Goal: Use online tool/utility: Utilize a website feature to perform a specific function

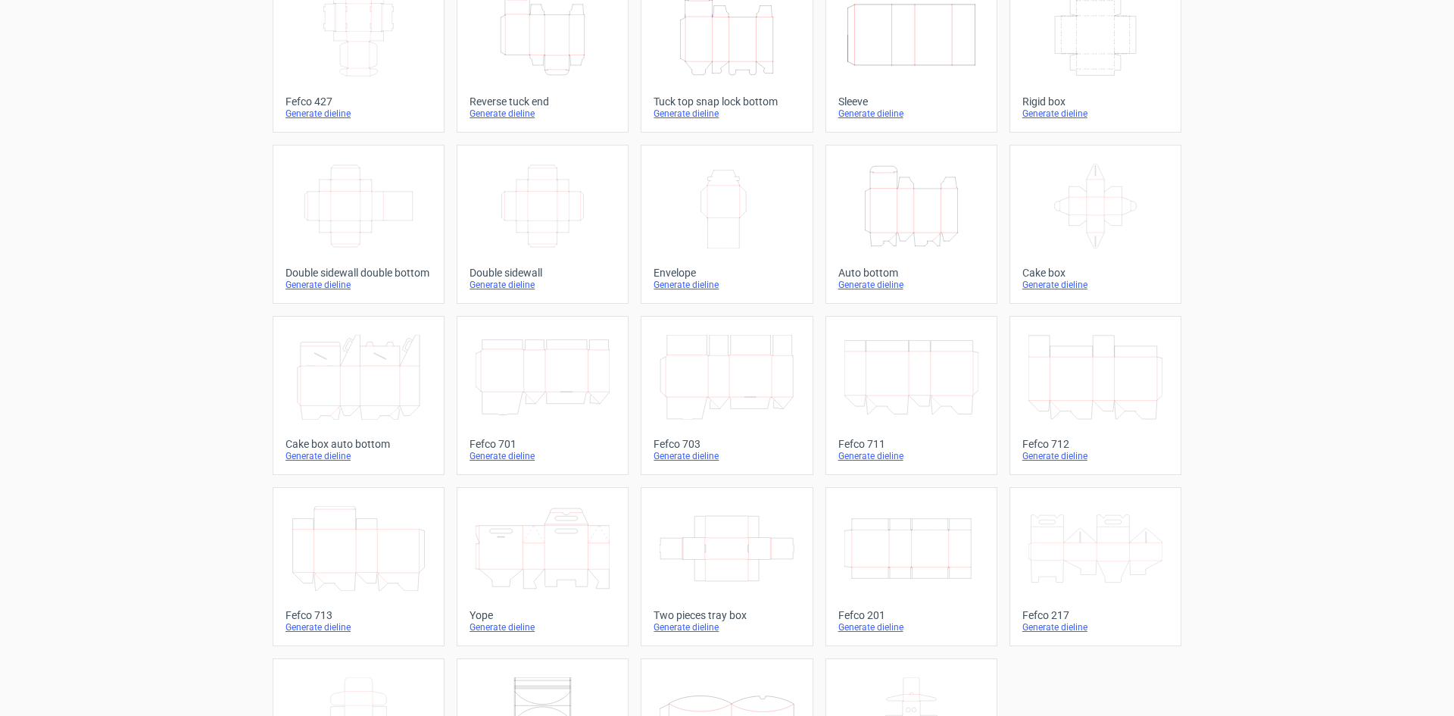
scroll to position [231, 0]
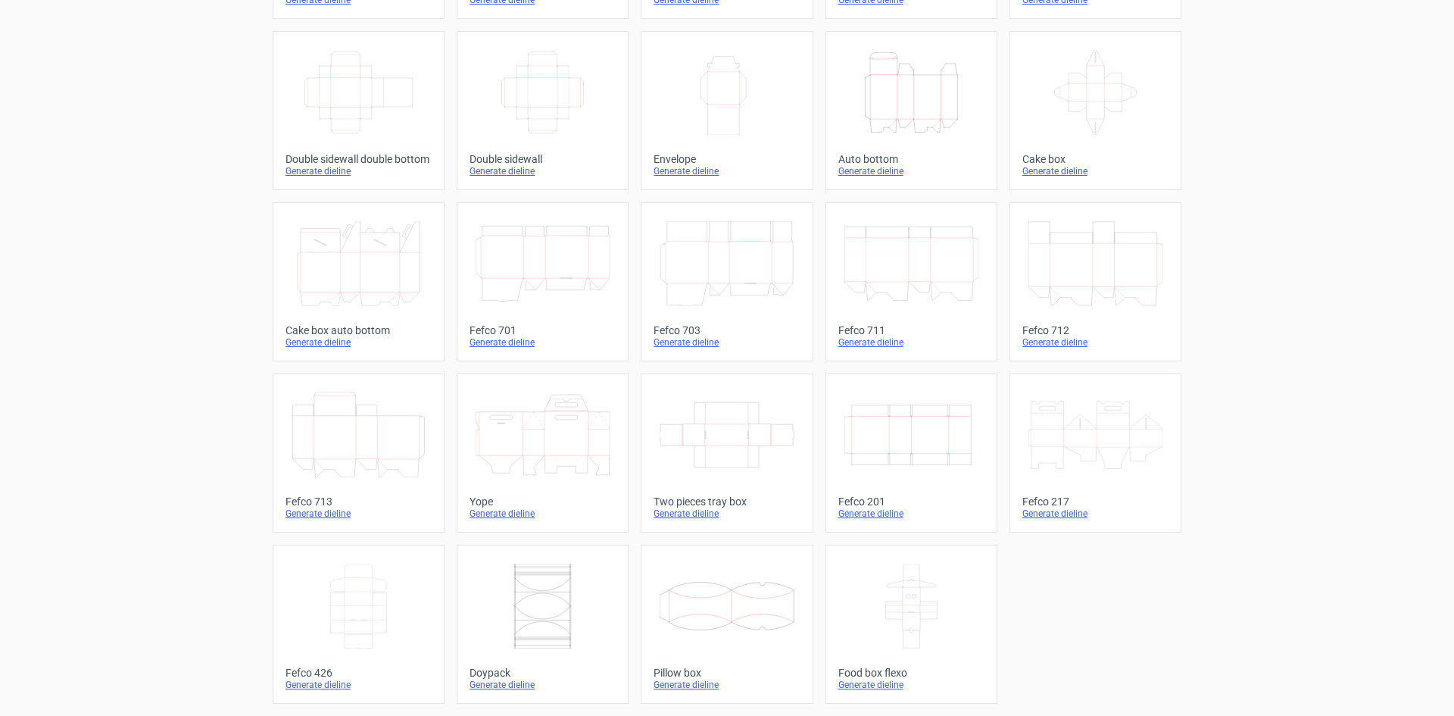
click at [927, 445] on icon "Width Depth Height" at bounding box center [912, 434] width 134 height 85
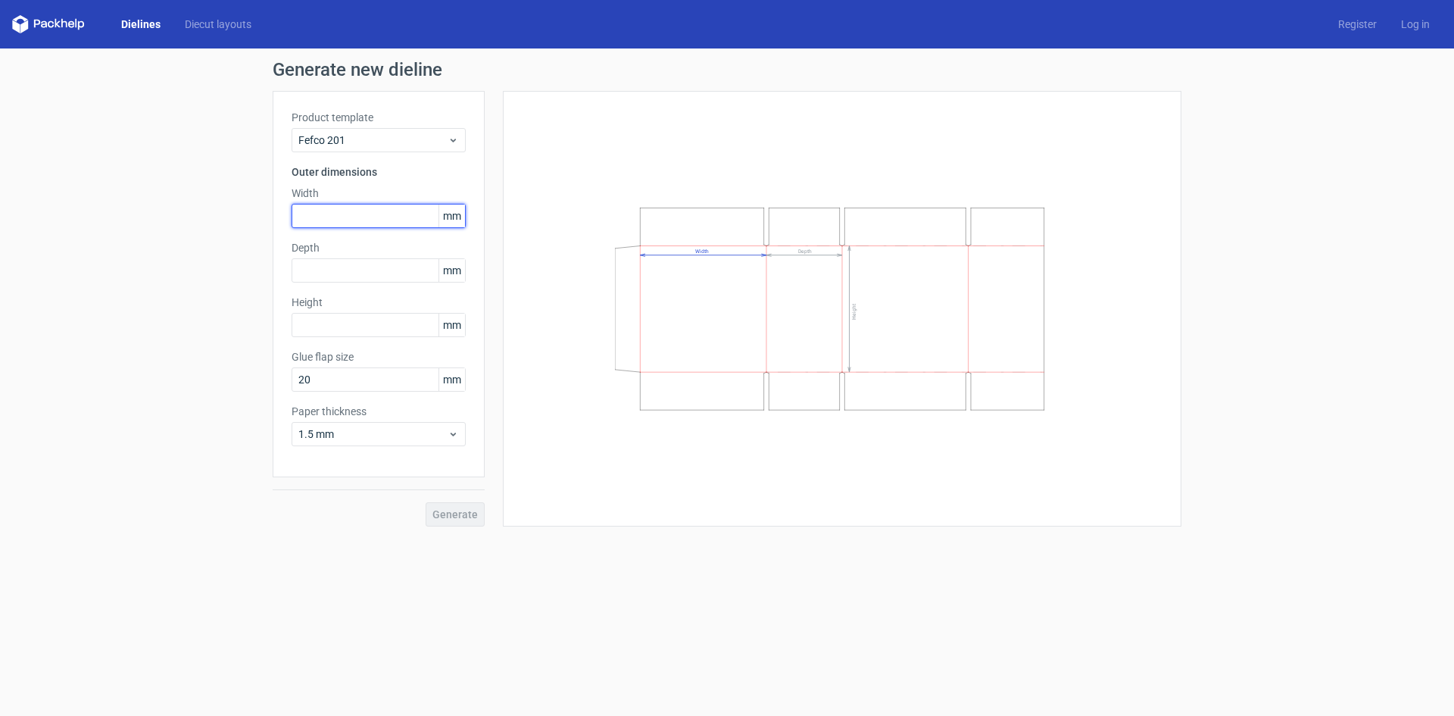
click at [376, 212] on input "text" at bounding box center [379, 216] width 174 height 24
type input "350"
type input "5"
type input "120"
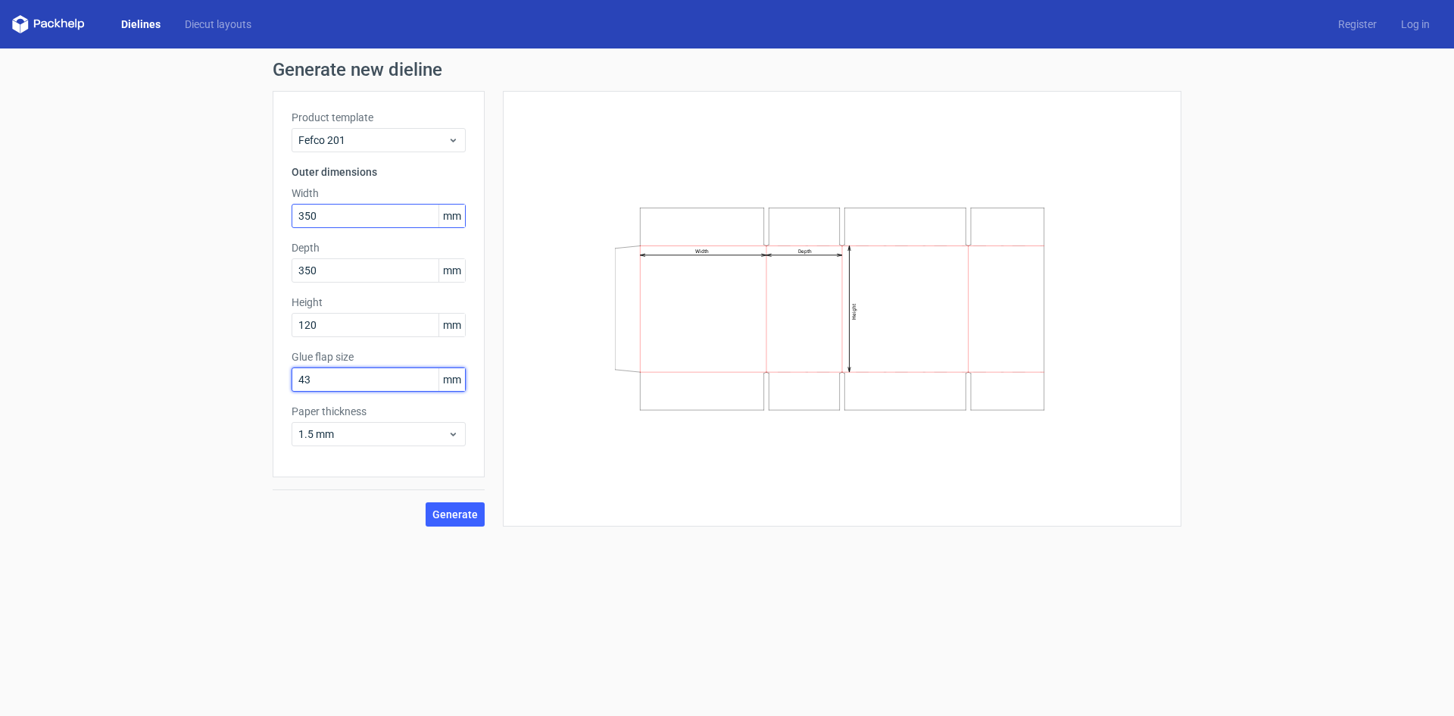
type input "43"
click at [387, 418] on label "Paper thickness" at bounding box center [379, 411] width 174 height 15
click at [388, 425] on div "1.5 mm" at bounding box center [379, 434] width 174 height 24
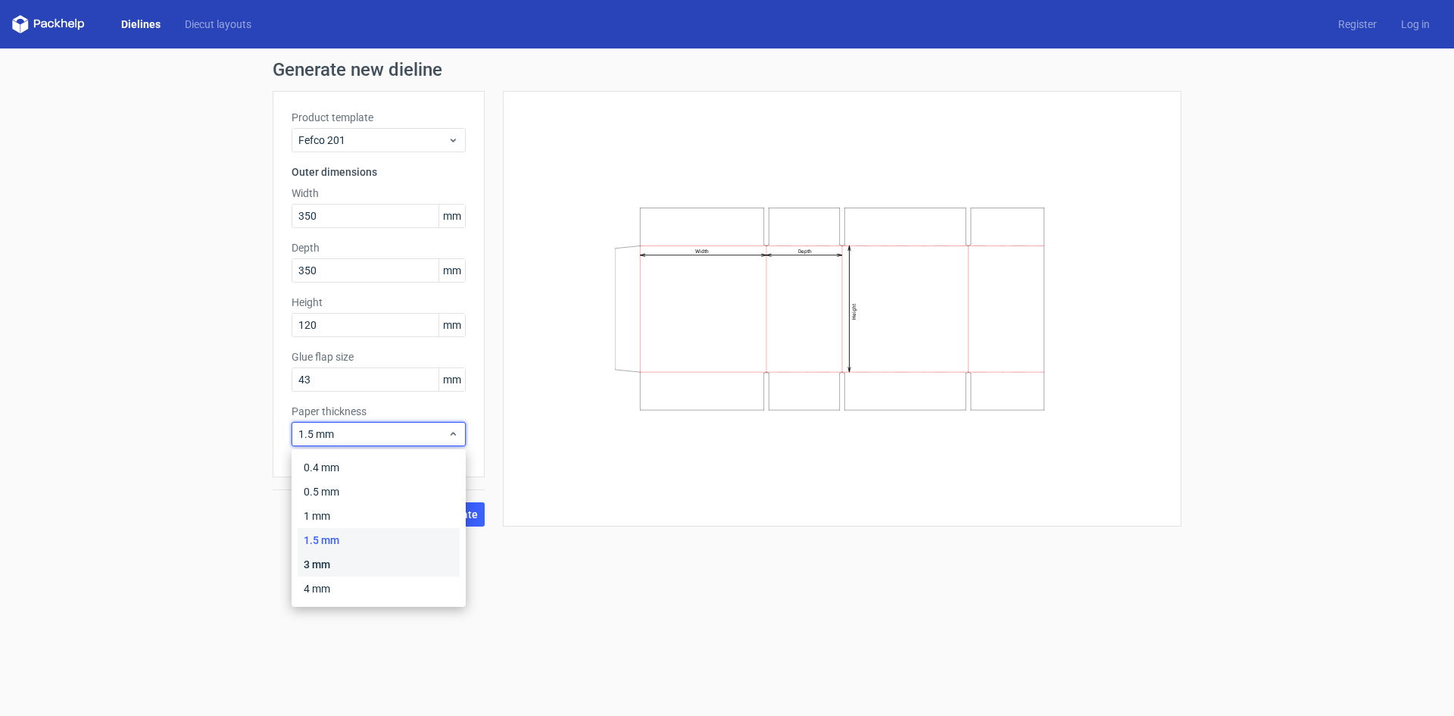
click at [345, 573] on div "3 mm" at bounding box center [379, 564] width 162 height 24
click at [398, 442] on div "3 mm" at bounding box center [379, 434] width 174 height 24
click at [350, 576] on div "0.4 mm 0.5 mm 1 mm 1.5 mm 3 mm 4 mm" at bounding box center [379, 527] width 162 height 145
click at [342, 569] on div "3 mm" at bounding box center [379, 564] width 162 height 24
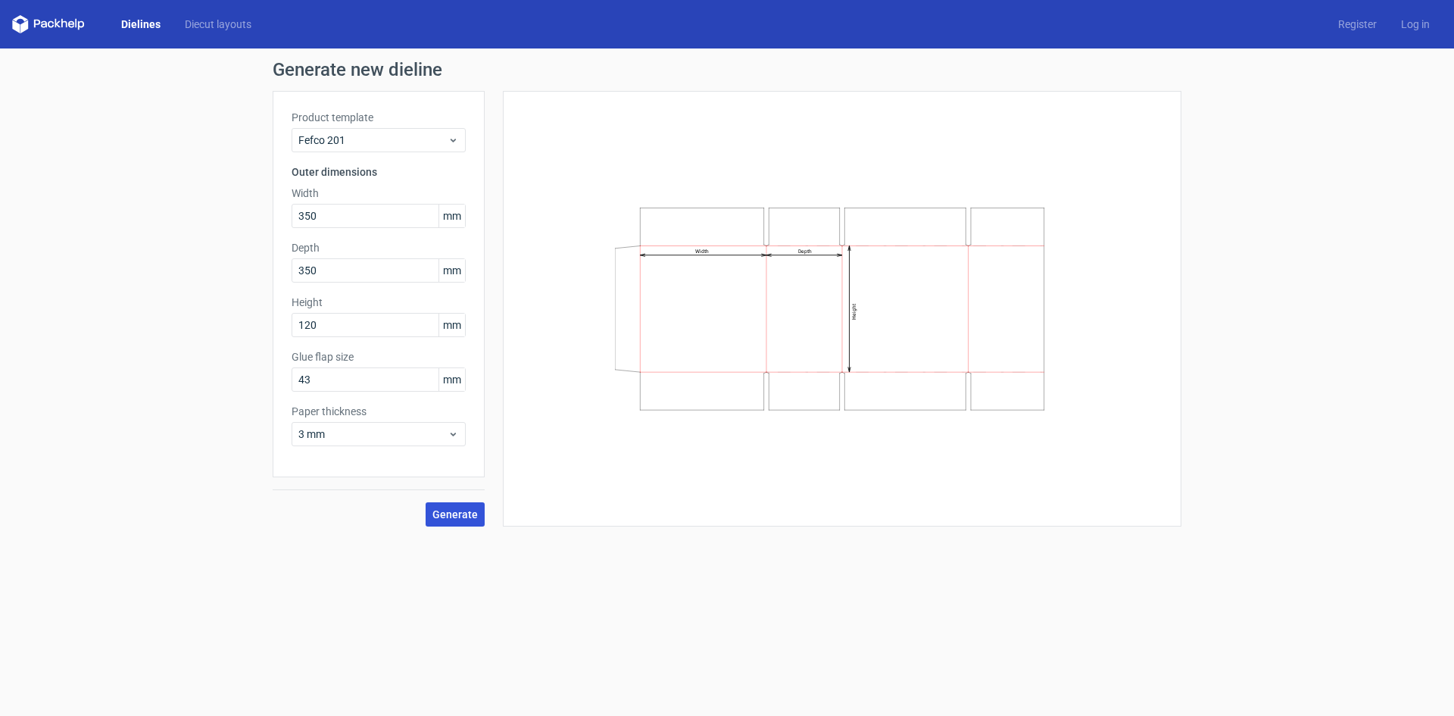
click at [449, 513] on span "Generate" at bounding box center [455, 514] width 45 height 11
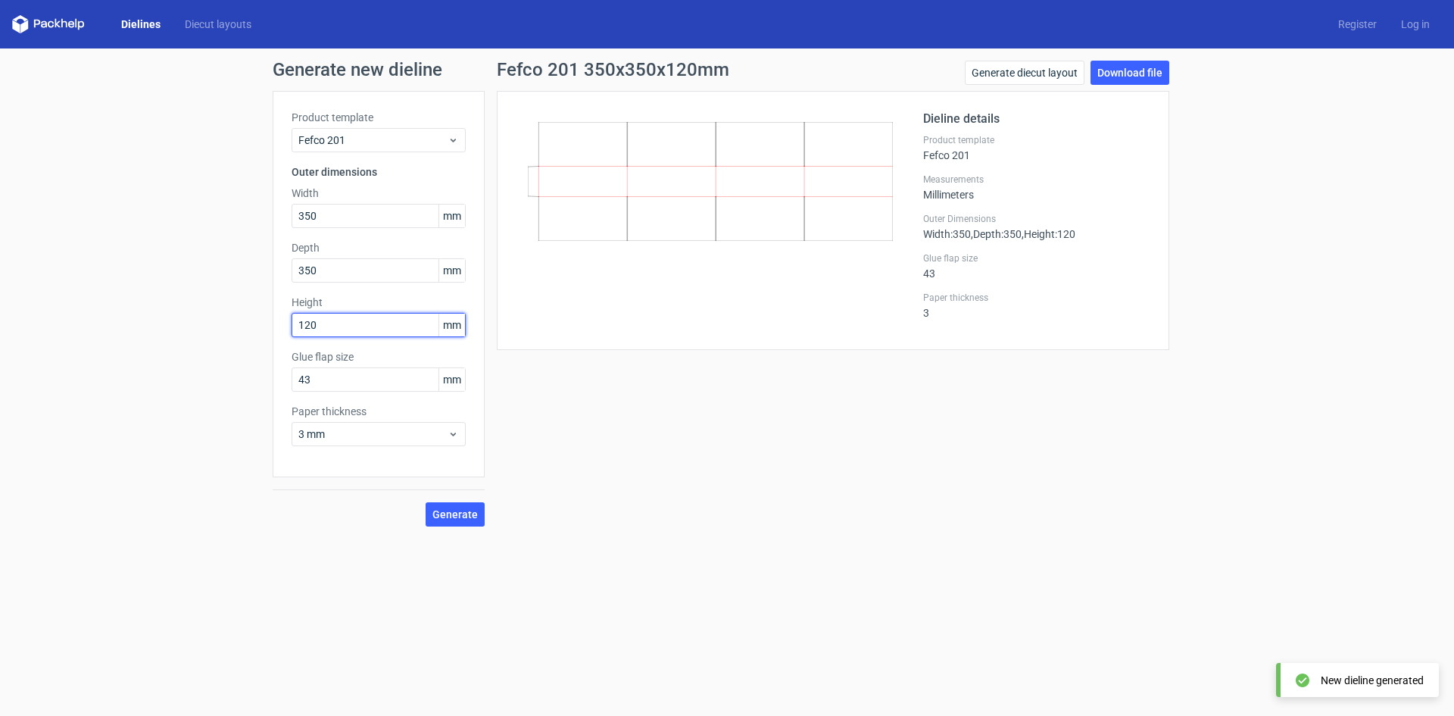
drag, startPoint x: 337, startPoint y: 328, endPoint x: 201, endPoint y: 326, distance: 136.4
click at [201, 326] on div "Generate new dieline Product template Fefco 201 Outer dimensions Width 350 mm D…" at bounding box center [727, 293] width 1454 height 490
click at [439, 509] on span "Generate" at bounding box center [455, 514] width 45 height 11
drag, startPoint x: 330, startPoint y: 320, endPoint x: 236, endPoint y: 317, distance: 94.8
click at [236, 317] on div "Generate new dieline Product template Fefco 201 Outer dimensions Width 350 mm D…" at bounding box center [727, 293] width 1454 height 490
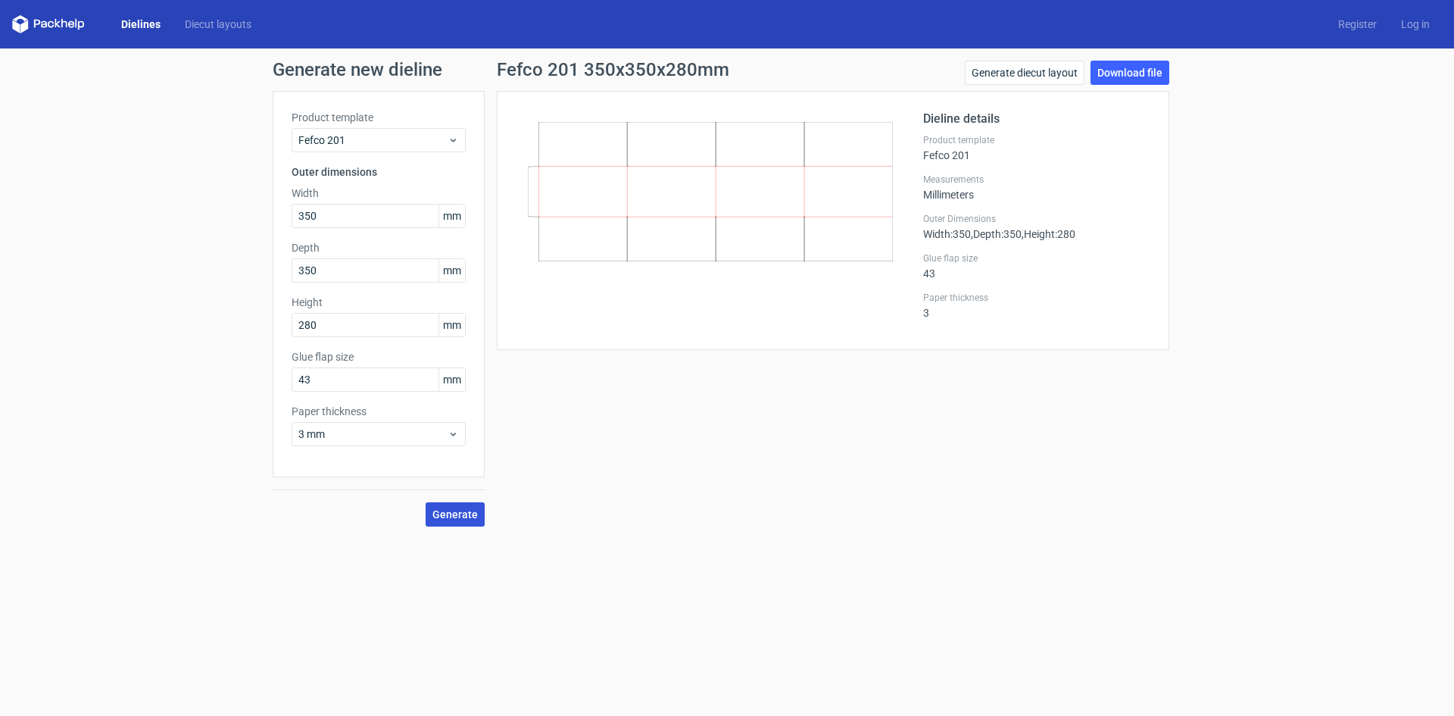
click at [437, 511] on span "Generate" at bounding box center [455, 514] width 45 height 11
drag, startPoint x: 351, startPoint y: 329, endPoint x: 180, endPoint y: 321, distance: 170.6
click at [180, 321] on div "Generate new dieline Product template Fefco 201 Outer dimensions Width 350 mm D…" at bounding box center [727, 293] width 1454 height 490
type input "120"
click at [450, 514] on span "Generate" at bounding box center [455, 514] width 45 height 11
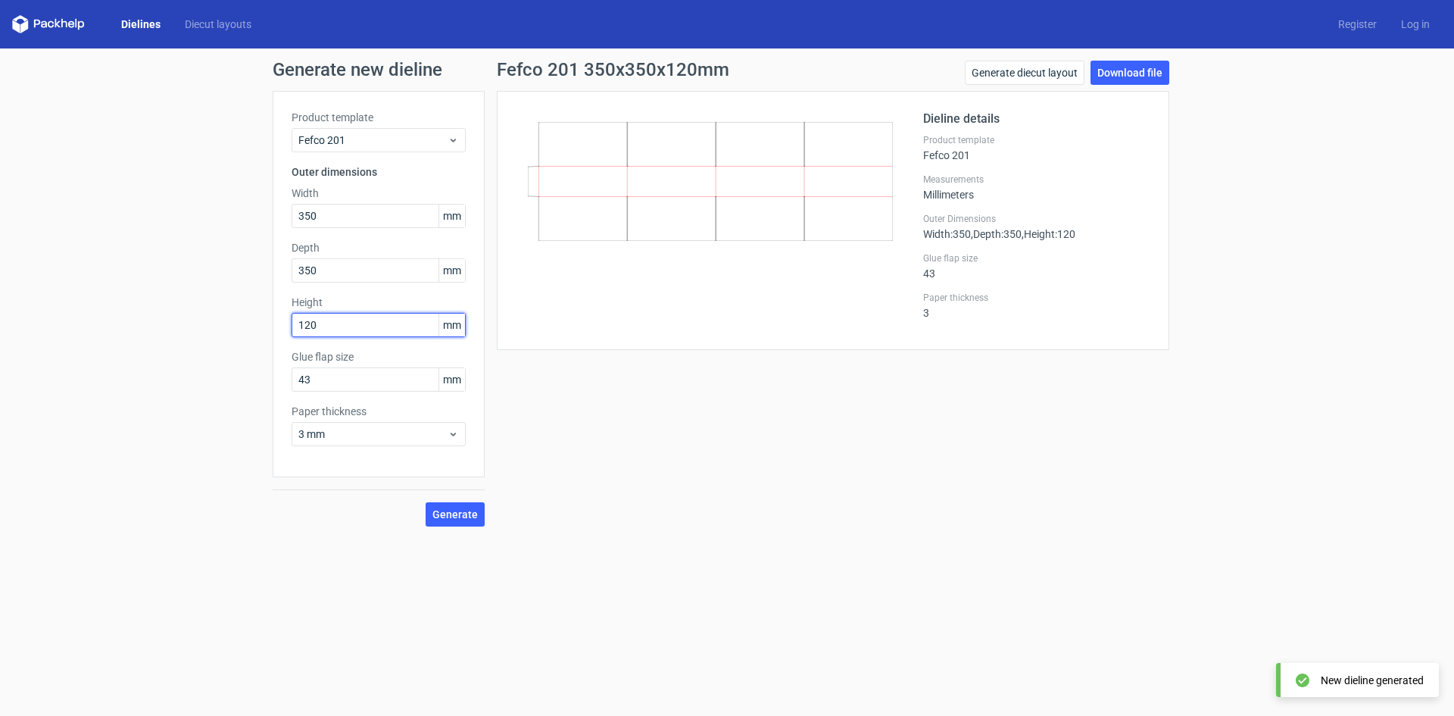
drag, startPoint x: 355, startPoint y: 331, endPoint x: 273, endPoint y: 326, distance: 82.7
click at [273, 326] on div "Product template Fefco 201 Outer dimensions Width 350 mm Depth 350 mm Height 12…" at bounding box center [379, 284] width 212 height 386
click at [330, 283] on div "Product template Fefco 201 Outer dimensions Width 350 mm Depth 350 mm Height 12…" at bounding box center [379, 284] width 212 height 386
drag, startPoint x: 333, startPoint y: 273, endPoint x: 264, endPoint y: 272, distance: 68.9
click at [272, 272] on div "Generate new dieline Product template Fefco 201 Outer dimensions Width 350 mm D…" at bounding box center [727, 293] width 1454 height 490
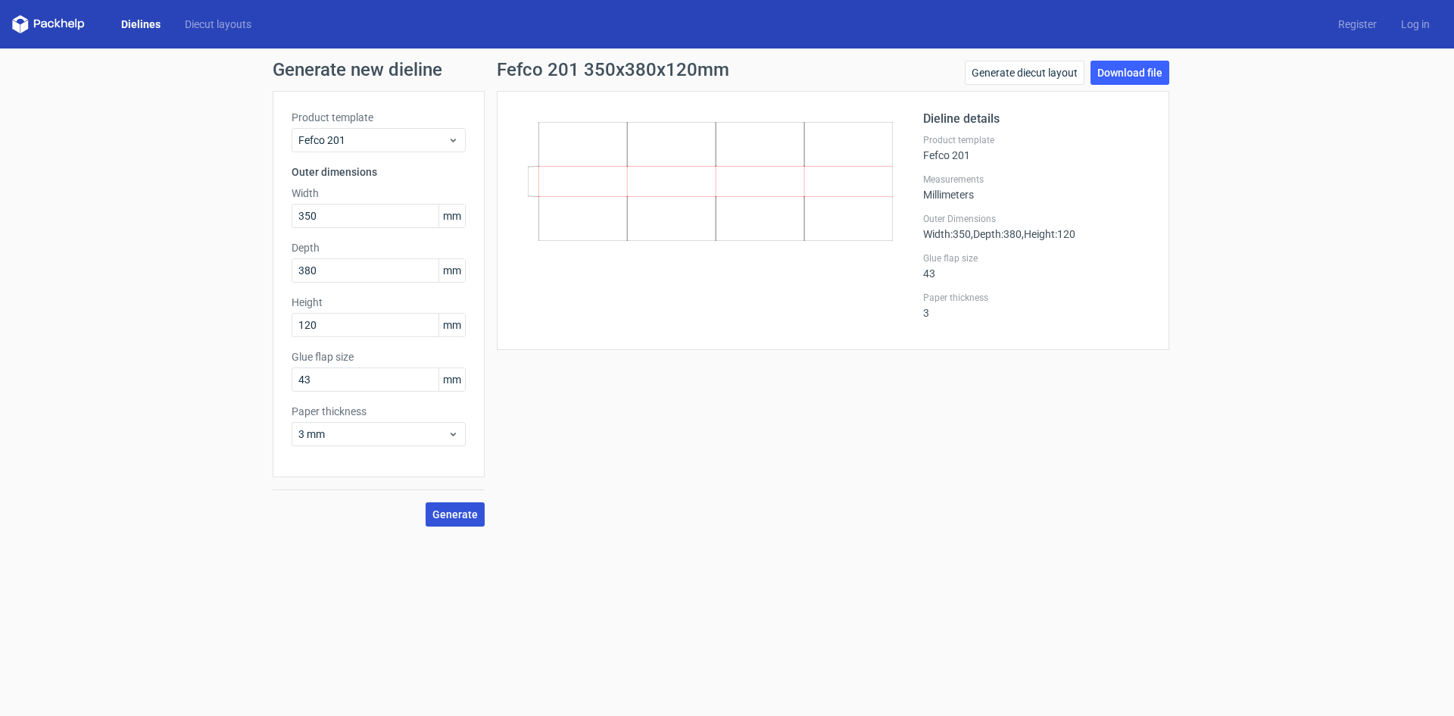
click at [446, 517] on span "Generate" at bounding box center [455, 514] width 45 height 11
click at [451, 514] on span "Generate" at bounding box center [455, 514] width 45 height 11
drag, startPoint x: 343, startPoint y: 273, endPoint x: 180, endPoint y: 267, distance: 163.0
click at [180, 266] on div "Generate new dieline Product template Fefco 201 Outer dimensions Width 350 mm D…" at bounding box center [727, 293] width 1454 height 490
type input "450"
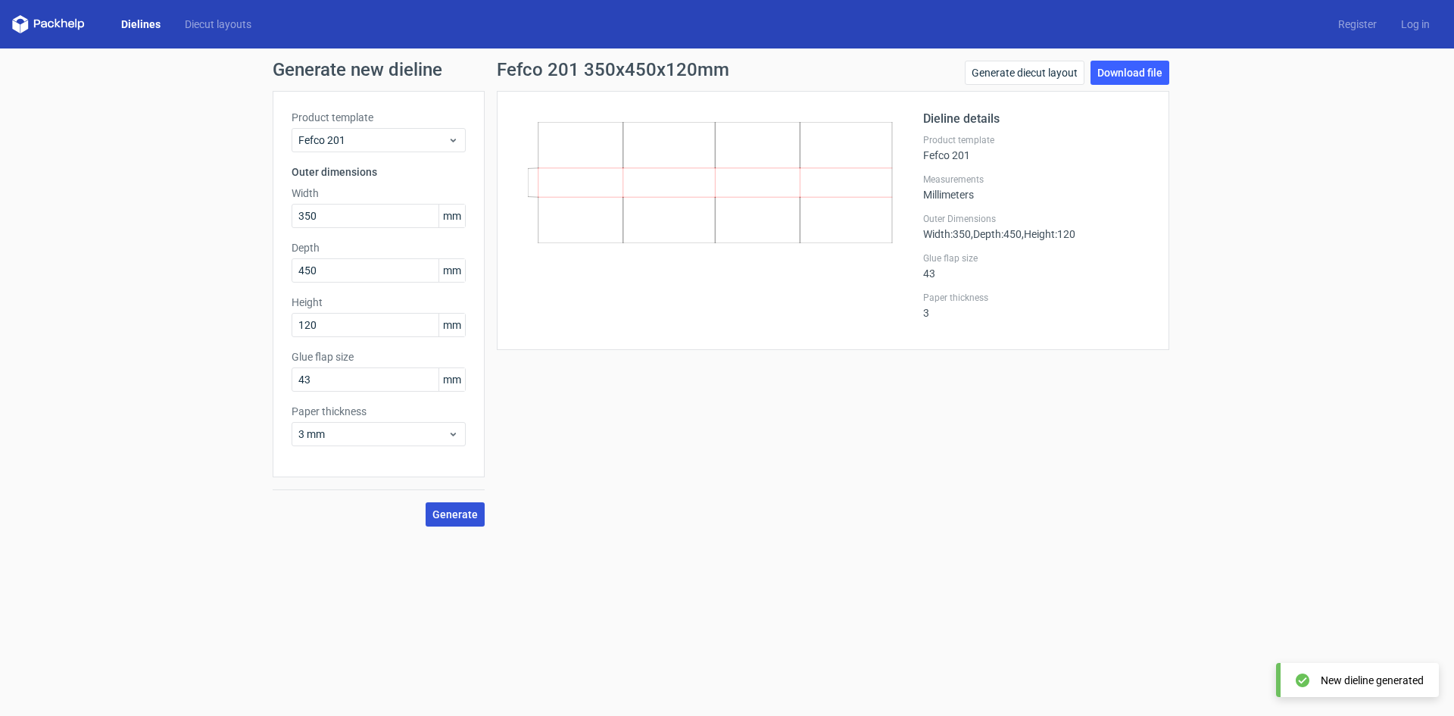
click at [447, 516] on span "Generate" at bounding box center [455, 514] width 45 height 11
click at [1004, 71] on link "Generate diecut layout" at bounding box center [1025, 73] width 120 height 24
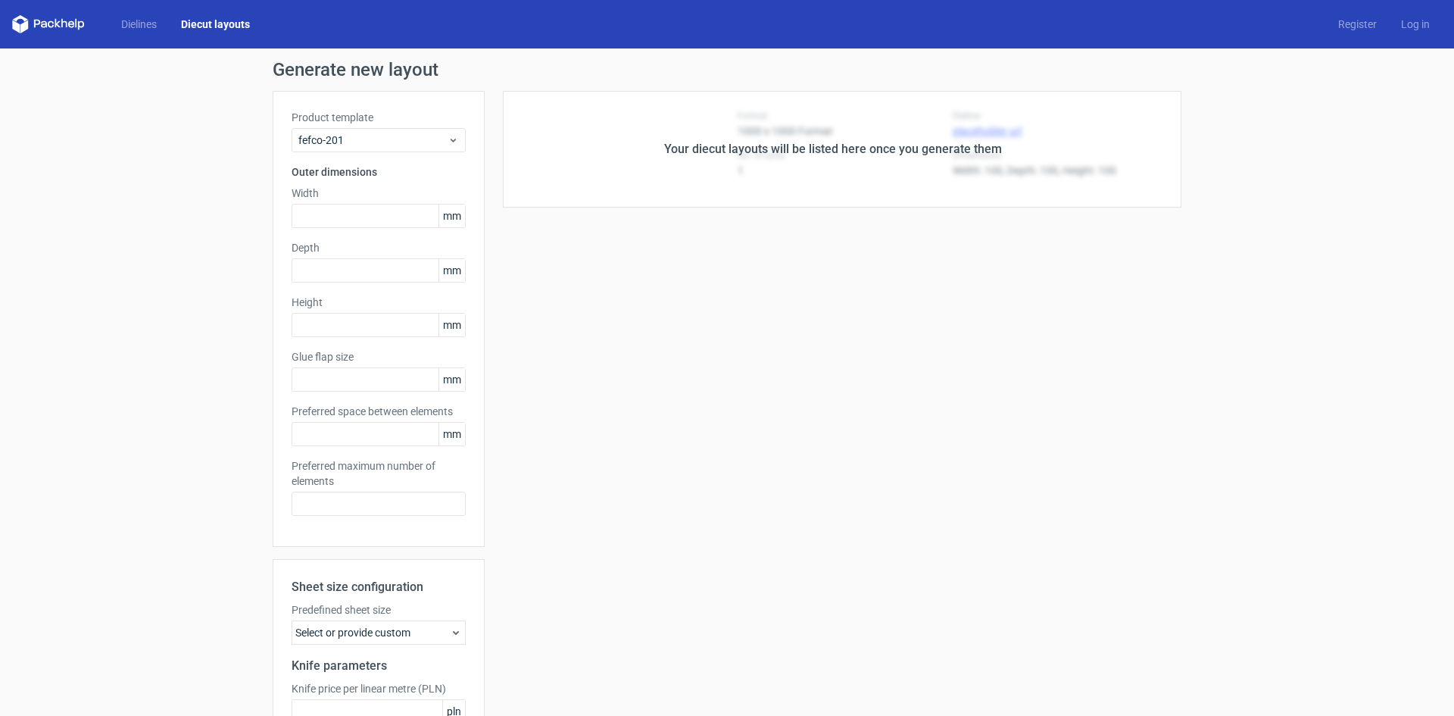
type input "350"
type input "450"
type input "120"
type input "43"
type input "5"
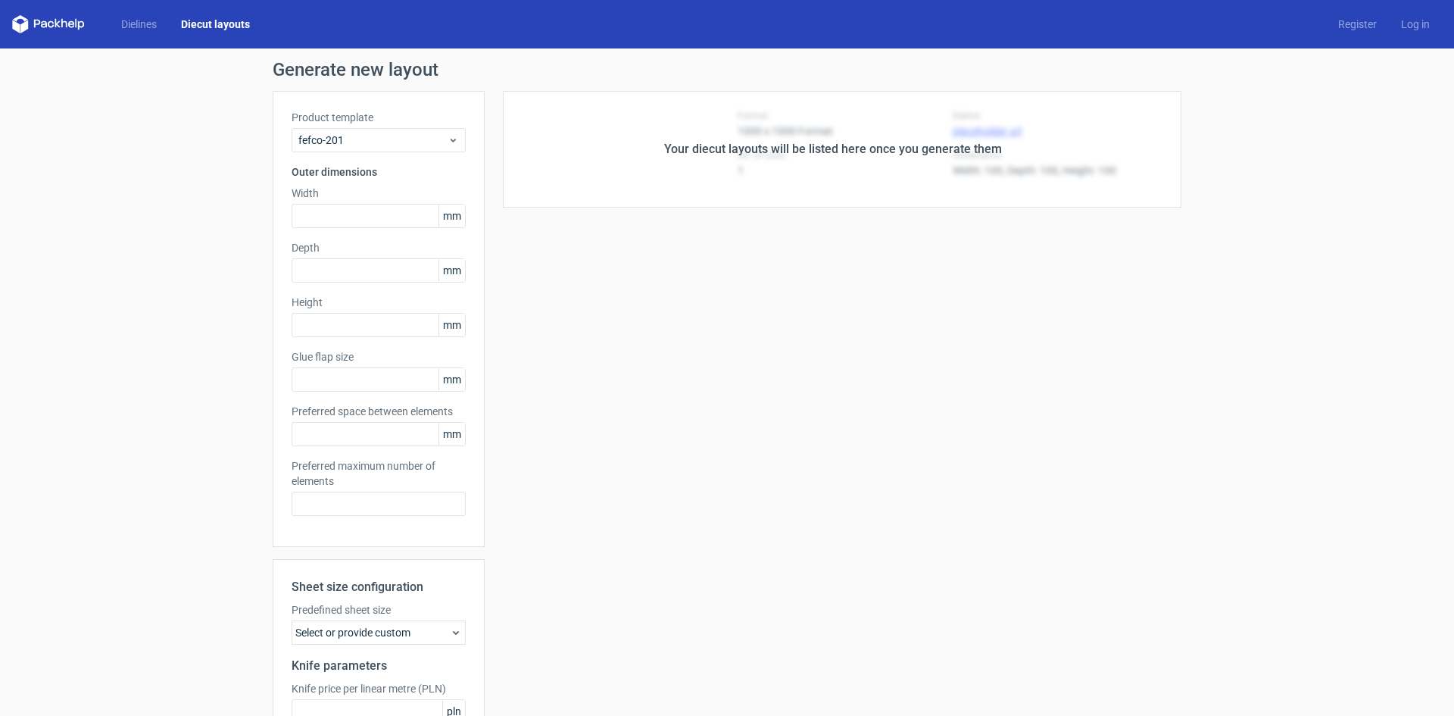
type input "48"
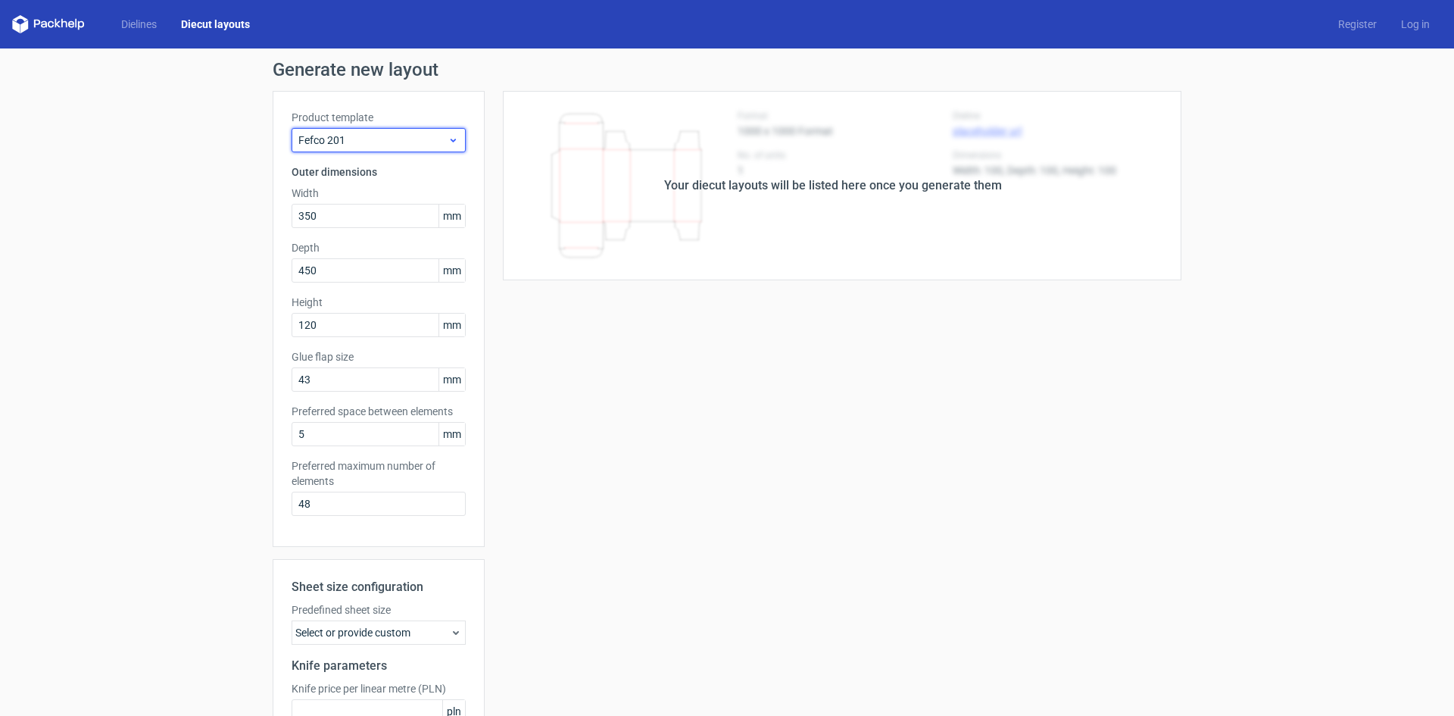
click at [408, 139] on span "Fefco 201" at bounding box center [372, 140] width 149 height 15
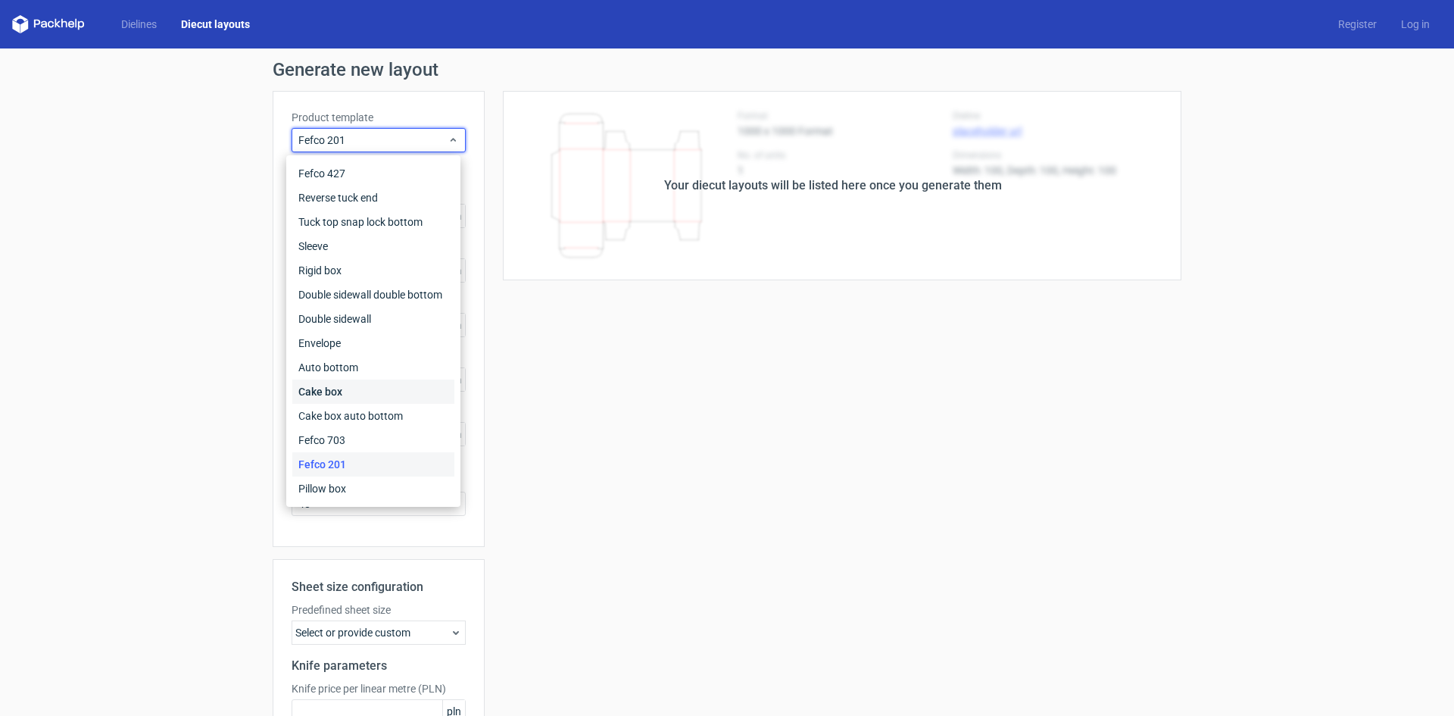
click at [344, 396] on div "Cake box" at bounding box center [373, 392] width 162 height 24
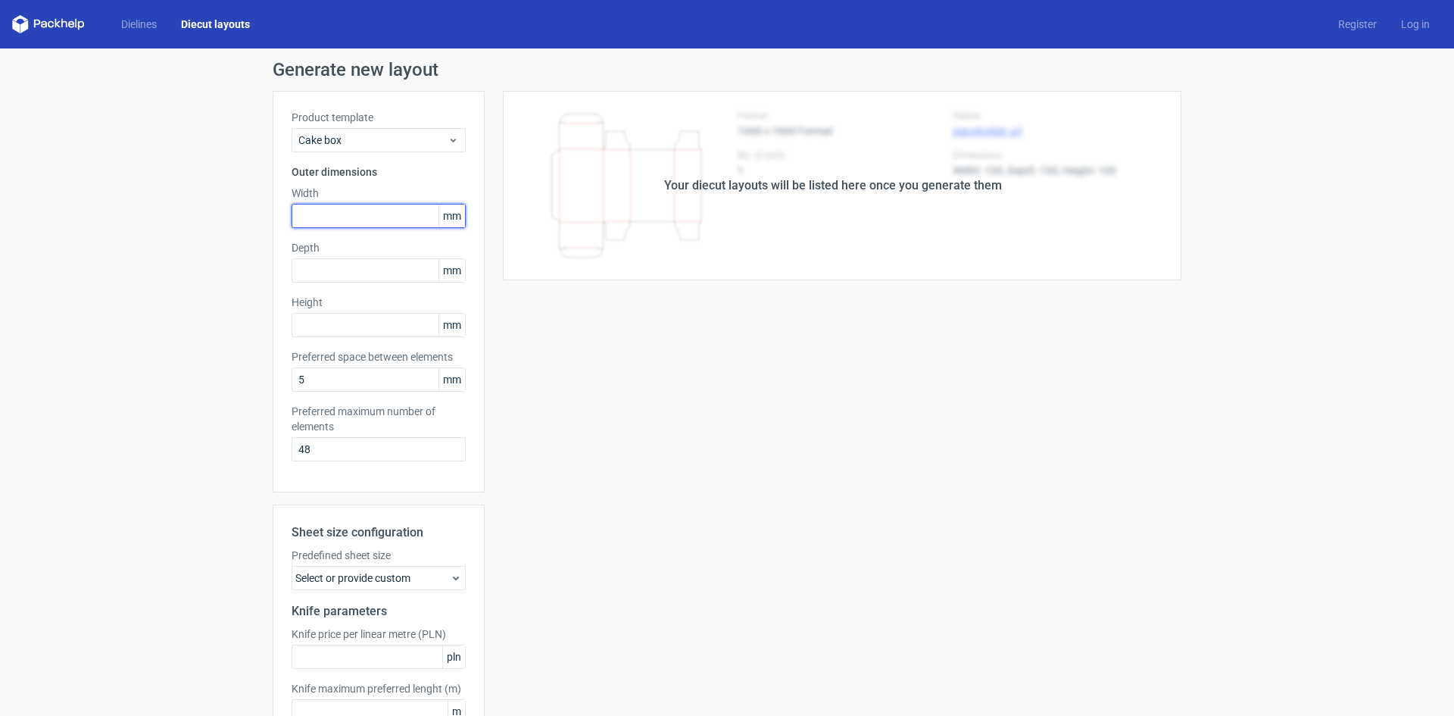
click at [310, 214] on input "text" at bounding box center [379, 216] width 174 height 24
type input "200"
type input "150"
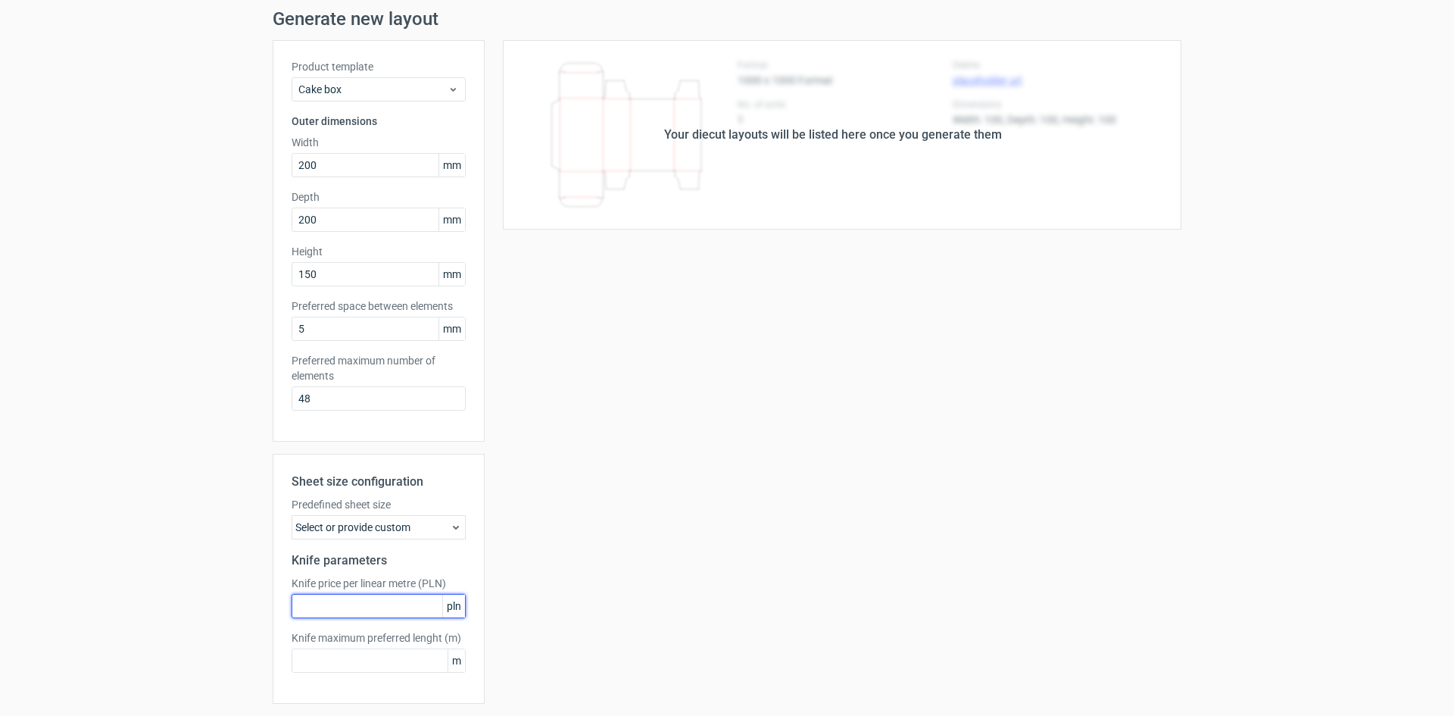
scroll to position [100, 0]
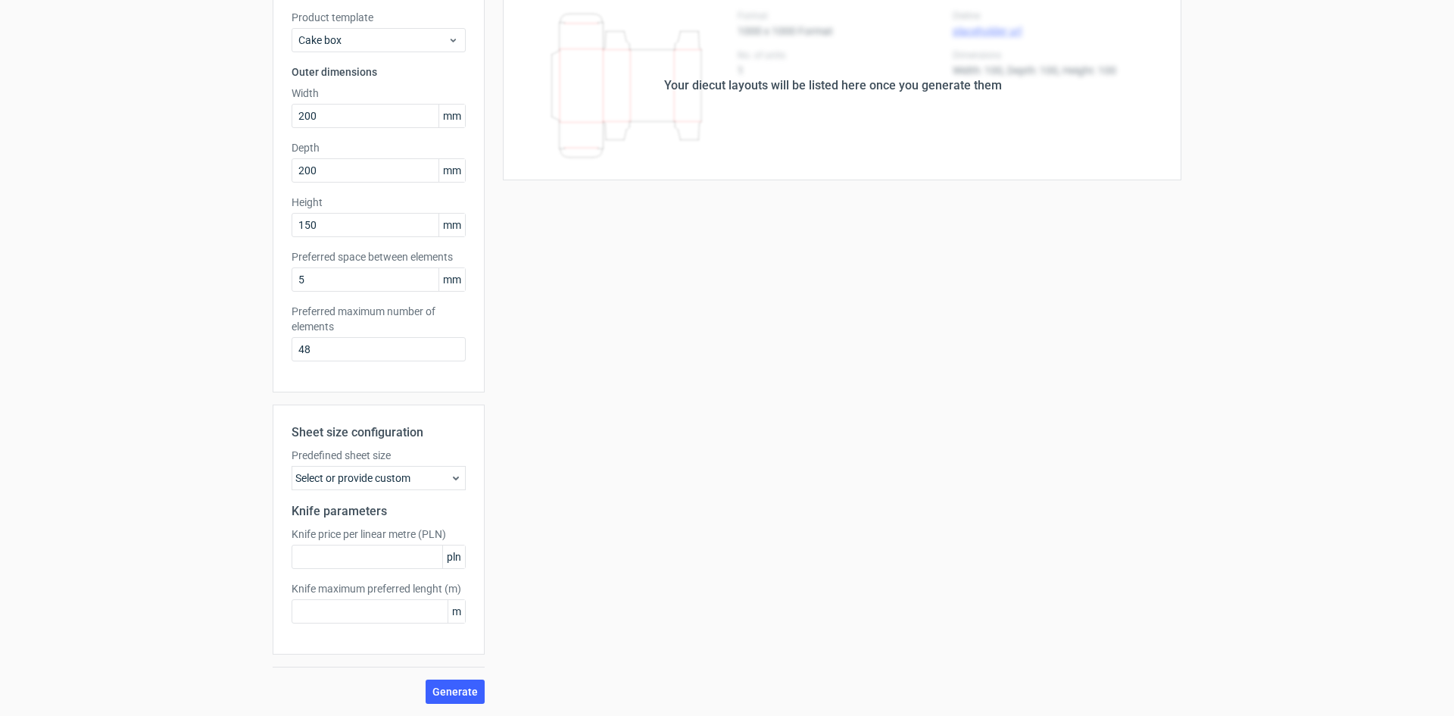
click at [412, 473] on div "Select or provide custom" at bounding box center [379, 478] width 174 height 24
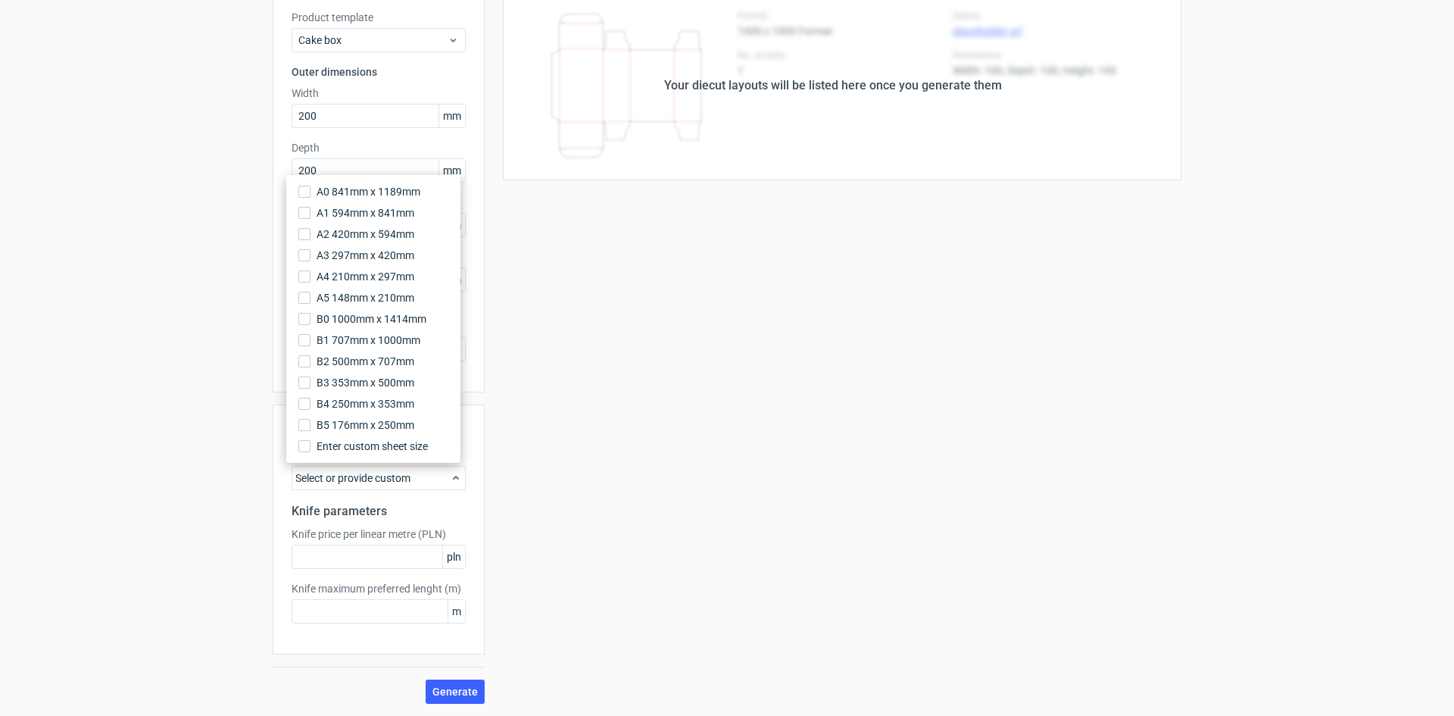
click at [412, 473] on div "Select or provide custom" at bounding box center [379, 478] width 174 height 24
click at [437, 689] on span "Generate" at bounding box center [455, 691] width 45 height 11
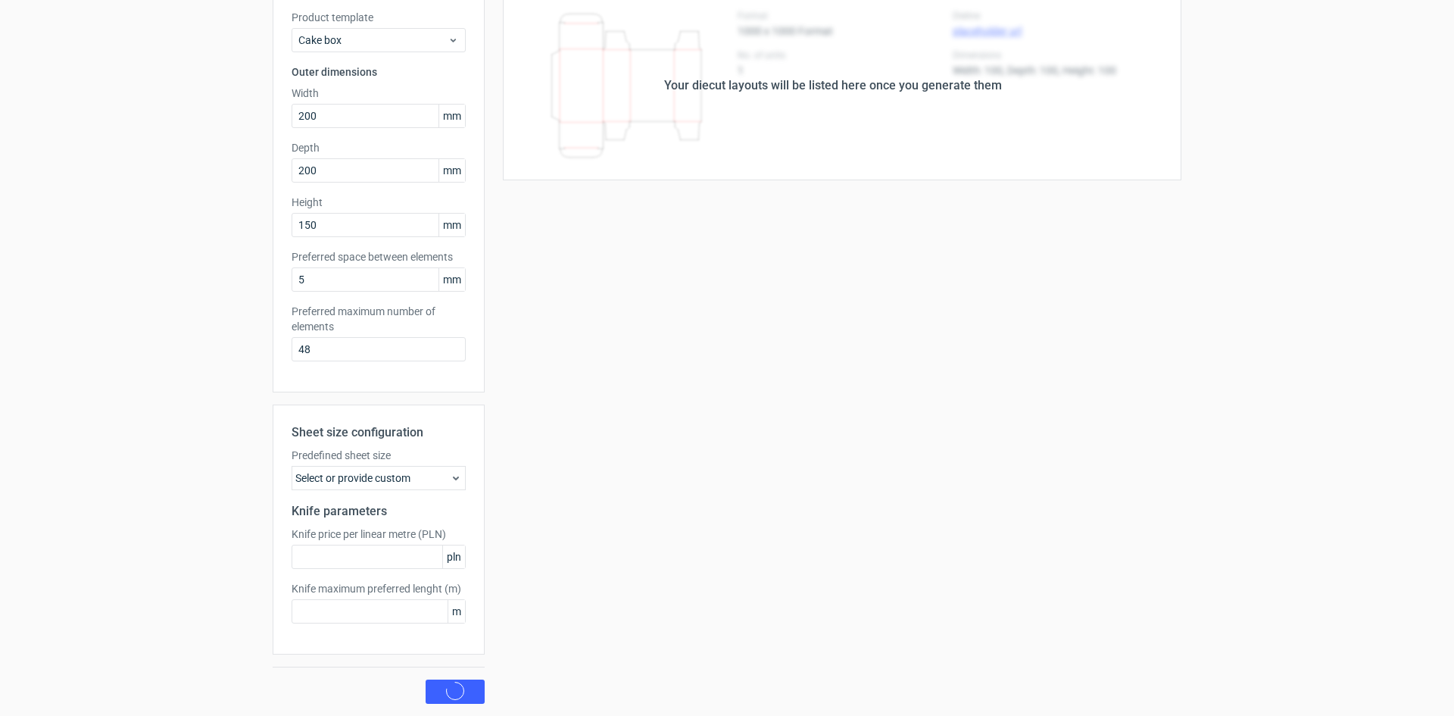
scroll to position [0, 0]
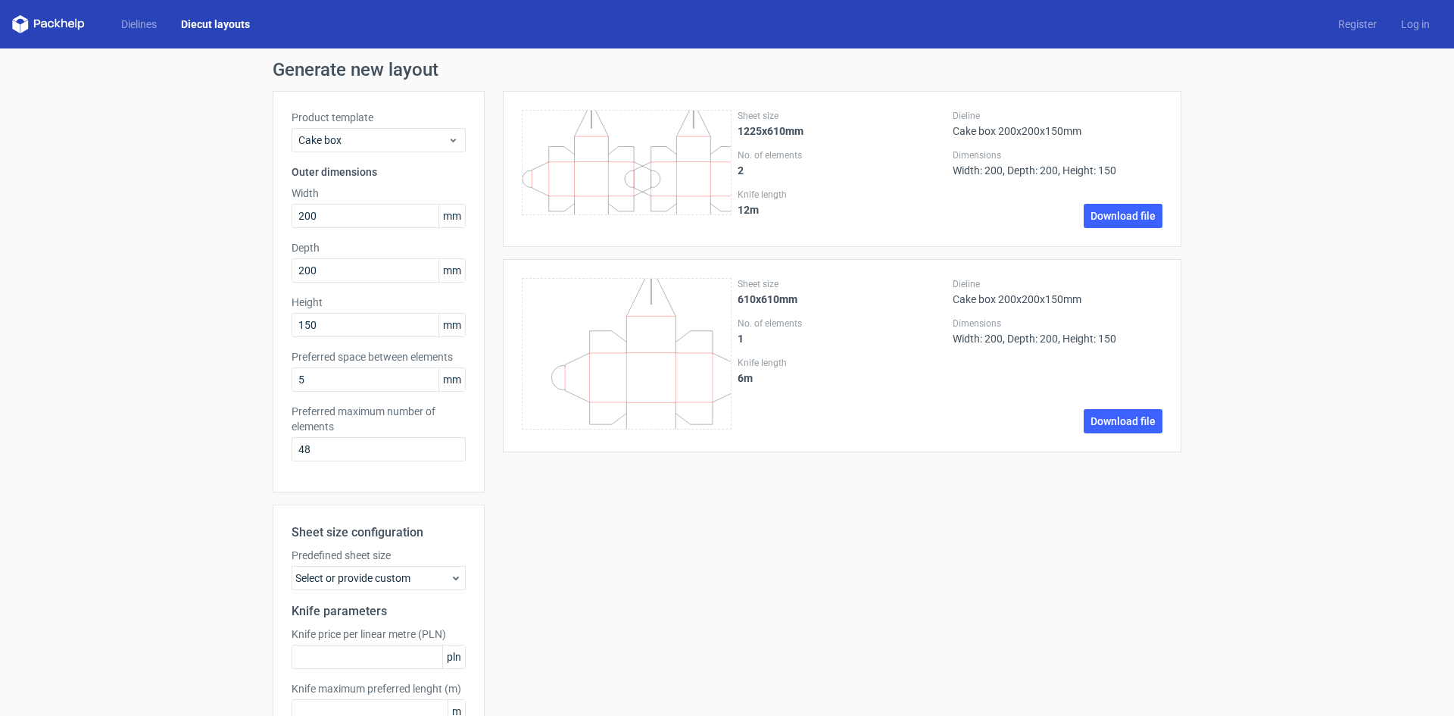
click at [638, 158] on icon "\t \t \t \t \t \t \t \t \t \t \t \t \t \t \t \t \t \t \t \t \t \t \t \t \t \t \…" at bounding box center [627, 162] width 210 height 105
click at [1025, 137] on div "Dieline Cake box 200x200x150mm Dimensions Width: 200, Depth: 200, Height: 150 D…" at bounding box center [1058, 169] width 210 height 118
click at [1023, 134] on div "Dieline Cake box 200x200x150mm" at bounding box center [1058, 123] width 210 height 27
